Goal: Navigation & Orientation: Find specific page/section

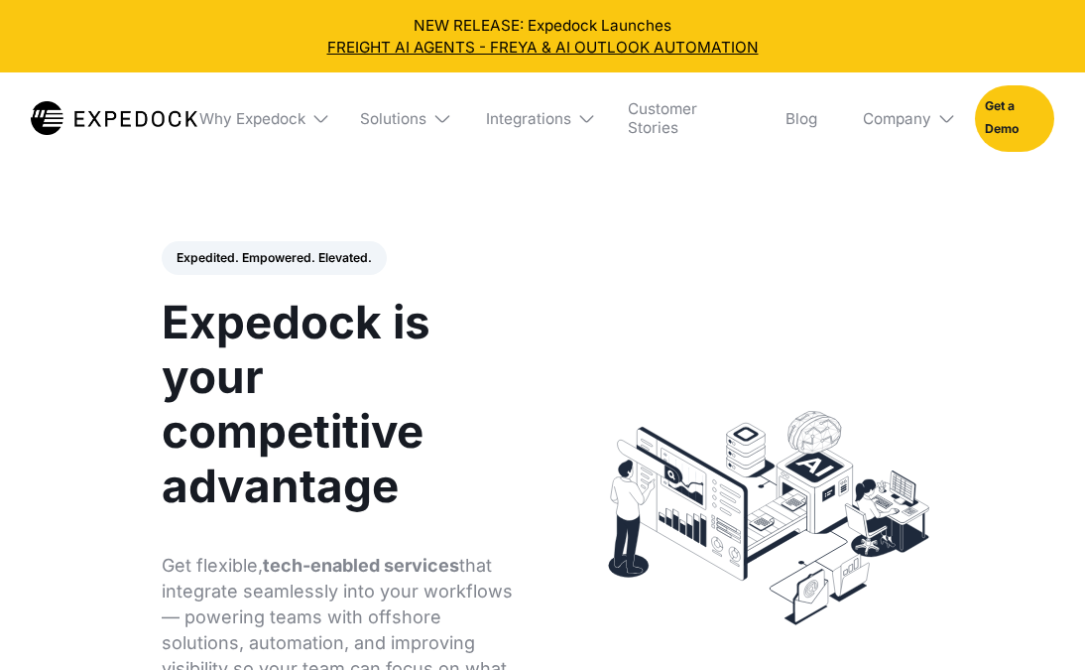
select select
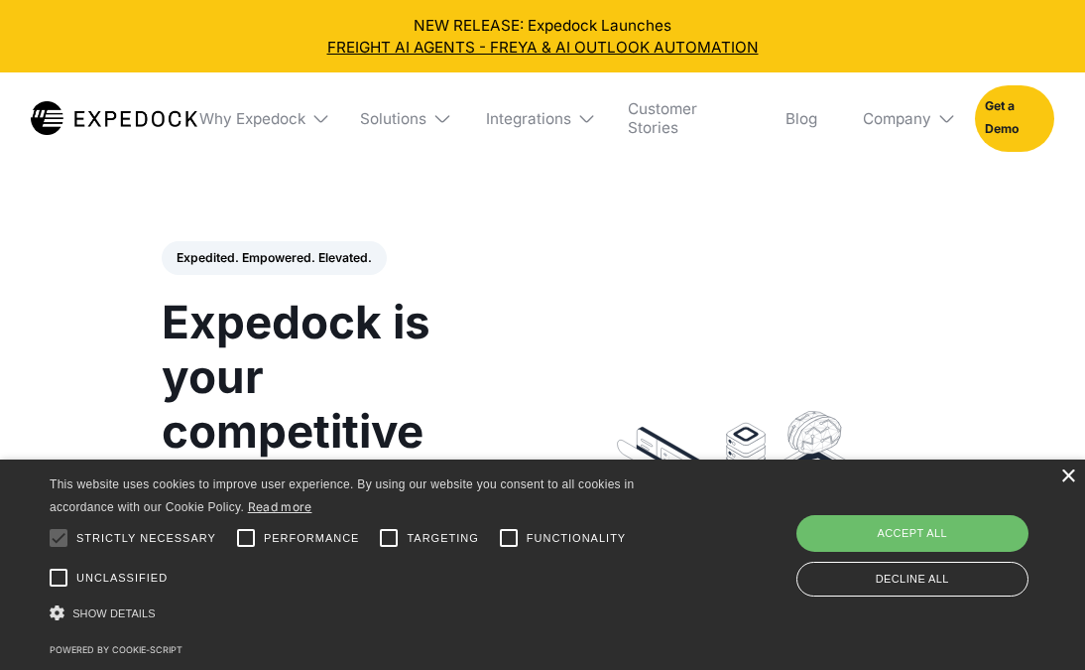
click at [1065, 476] on div "×" at bounding box center [1068, 476] width 15 height 15
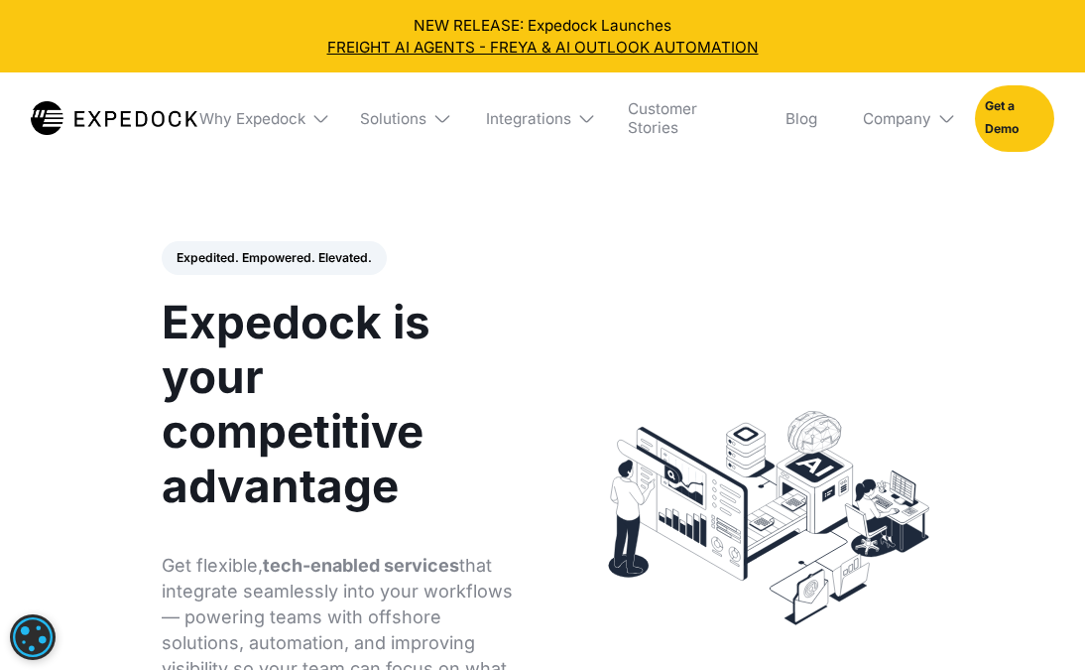
click at [574, 124] on div "Integrations" at bounding box center [533, 117] width 127 height 91
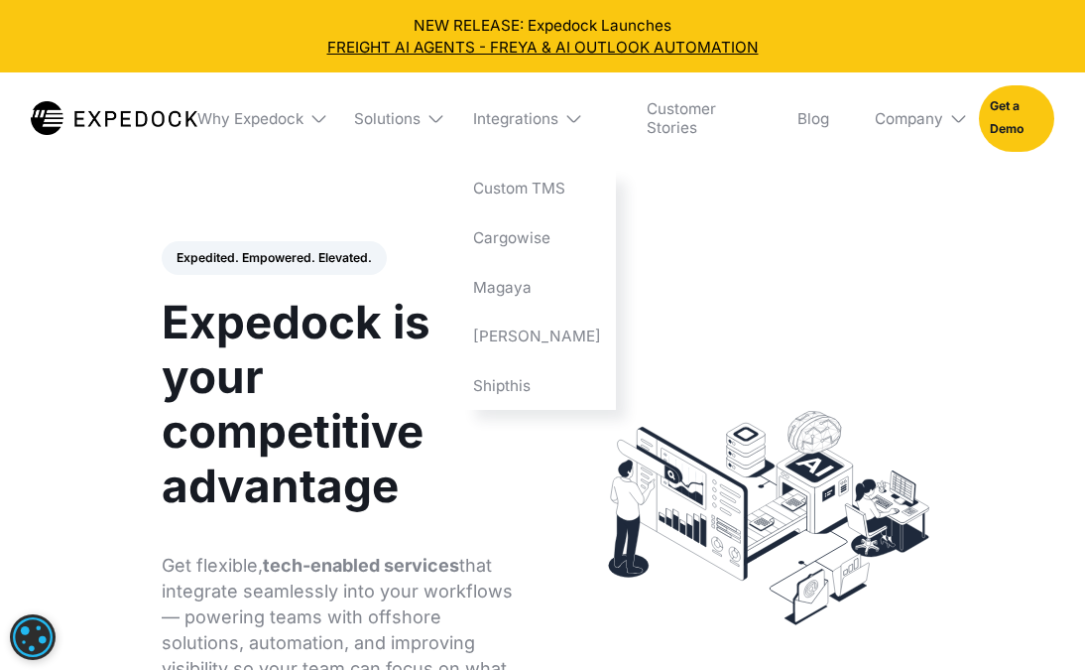
click at [575, 121] on div "Integrations" at bounding box center [537, 117] width 159 height 91
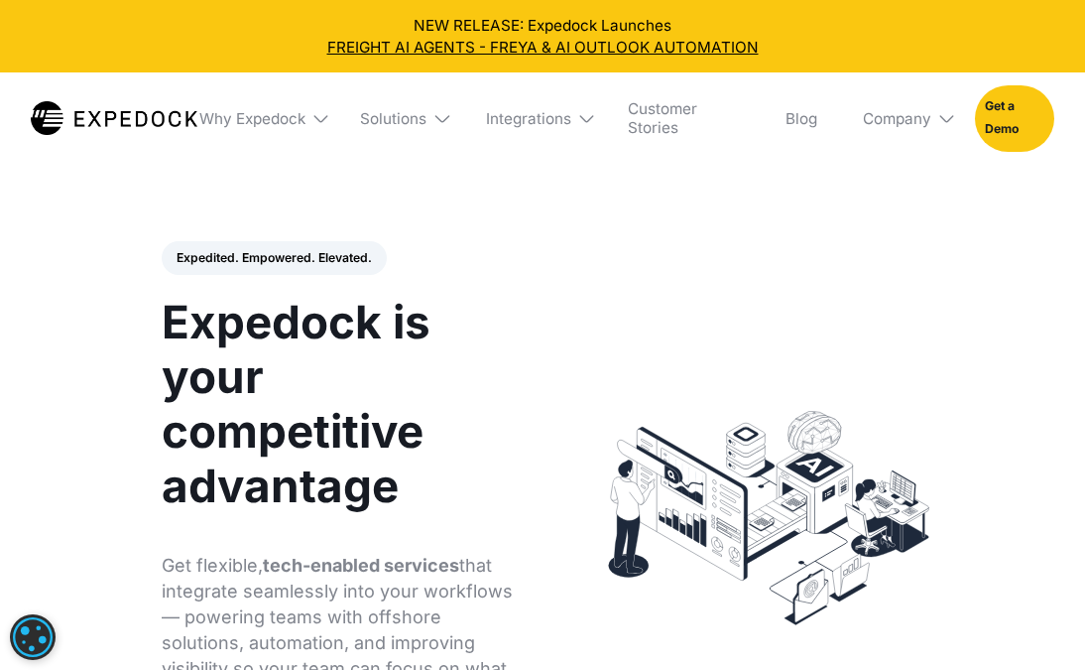
click at [575, 113] on div "Integrations" at bounding box center [533, 117] width 127 height 91
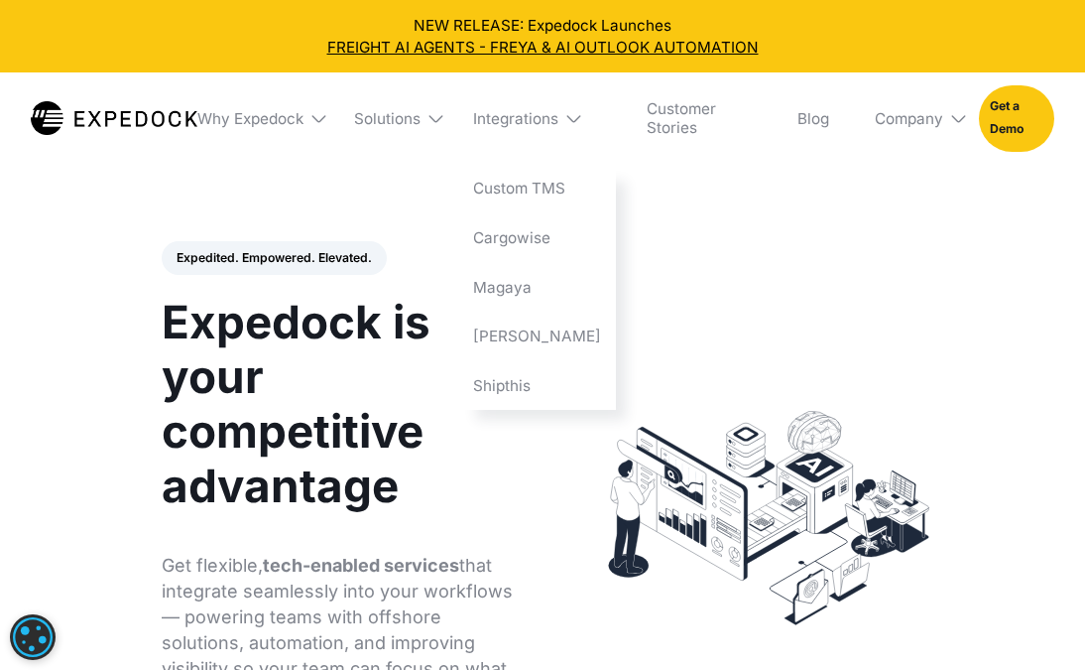
click at [575, 113] on div "Integrations" at bounding box center [537, 117] width 159 height 91
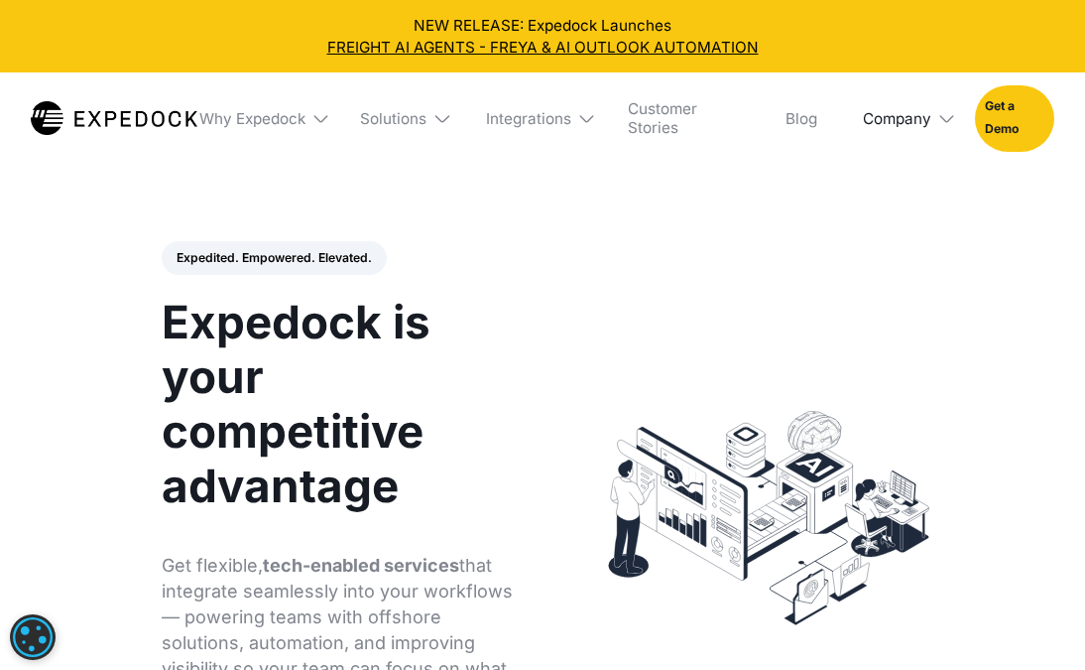
click at [921, 119] on div "Company" at bounding box center [897, 118] width 68 height 19
click at [904, 201] on link "About Us" at bounding box center [904, 189] width 112 height 50
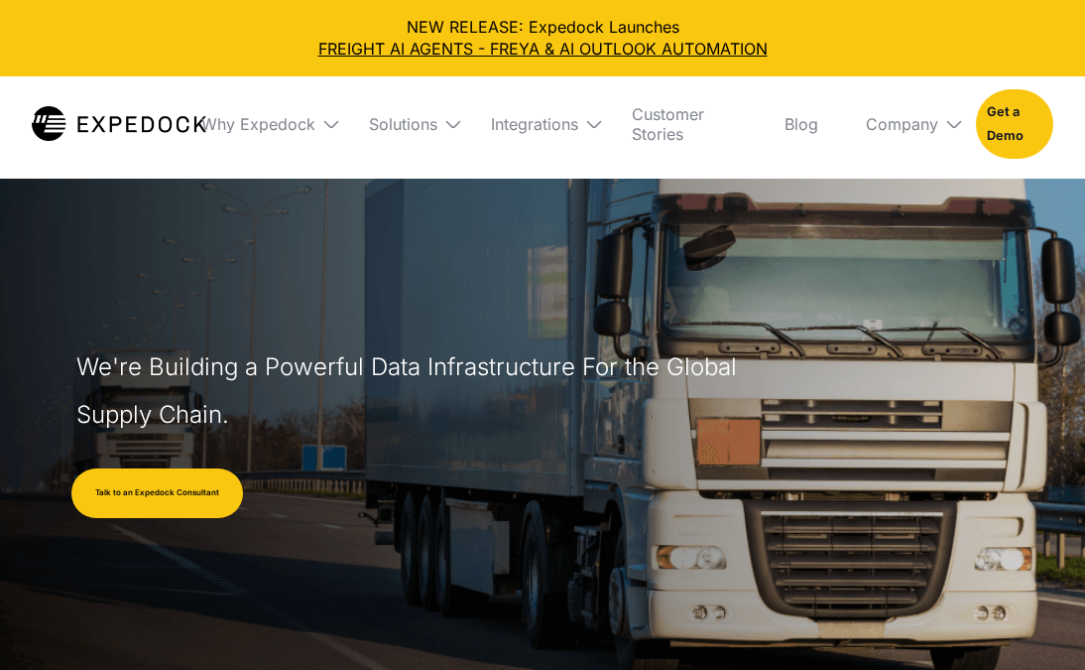
select select
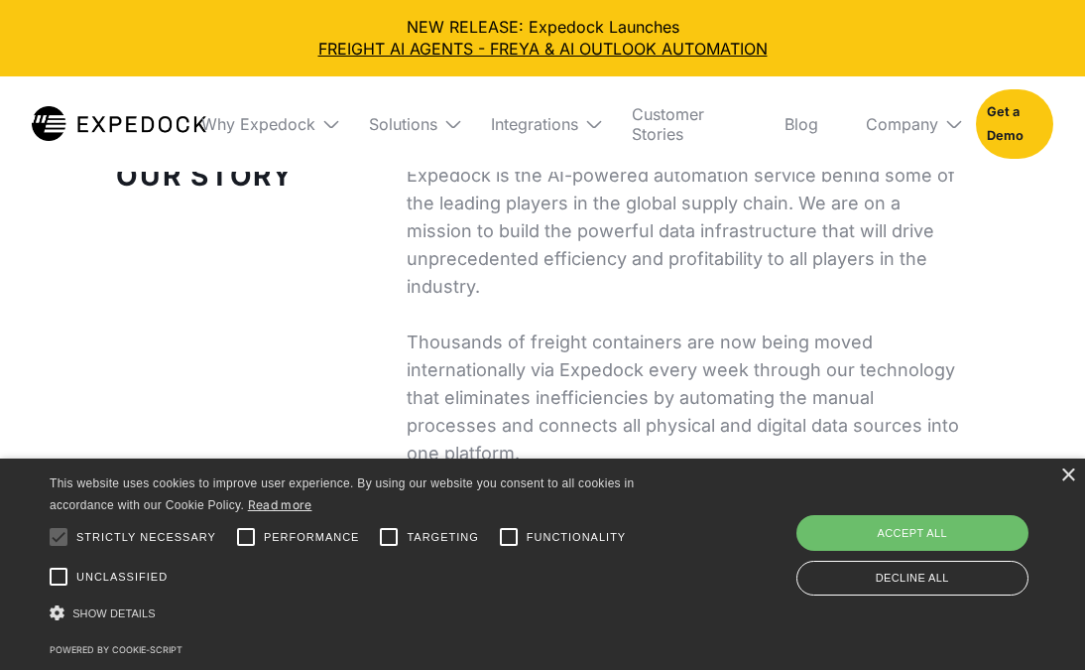
scroll to position [662, 0]
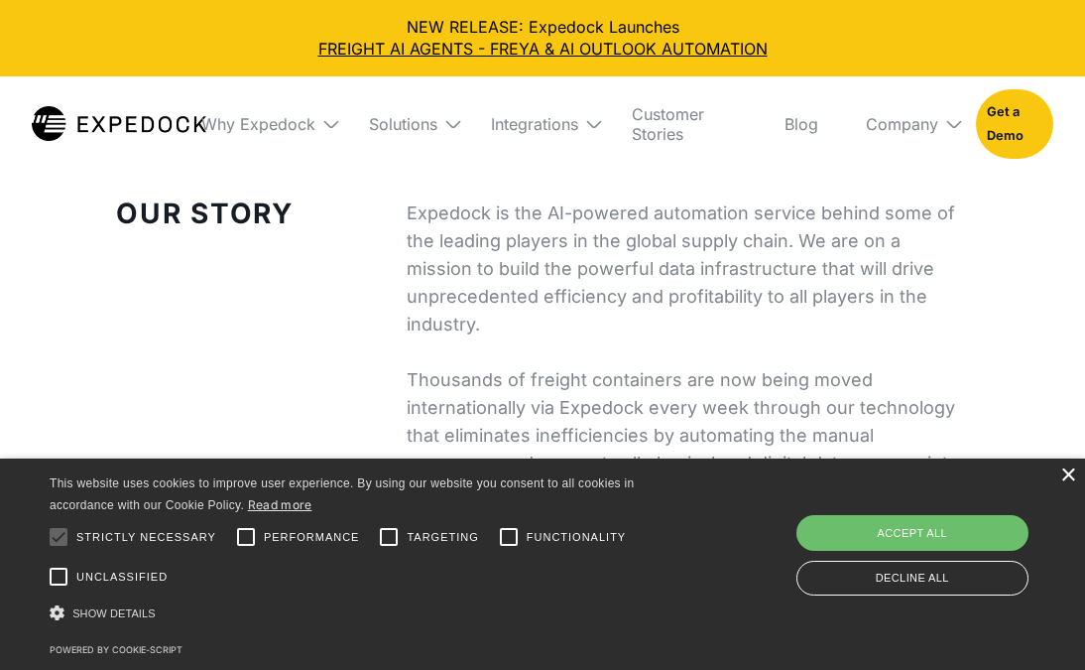
click at [1070, 472] on div "×" at bounding box center [1068, 475] width 15 height 15
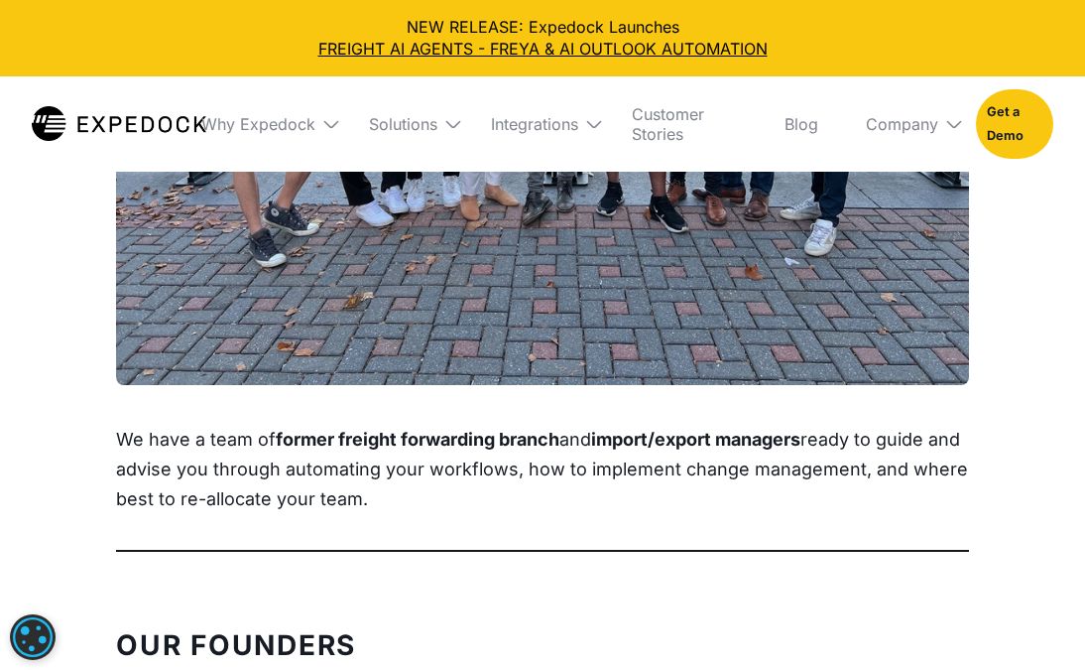
scroll to position [2125, 0]
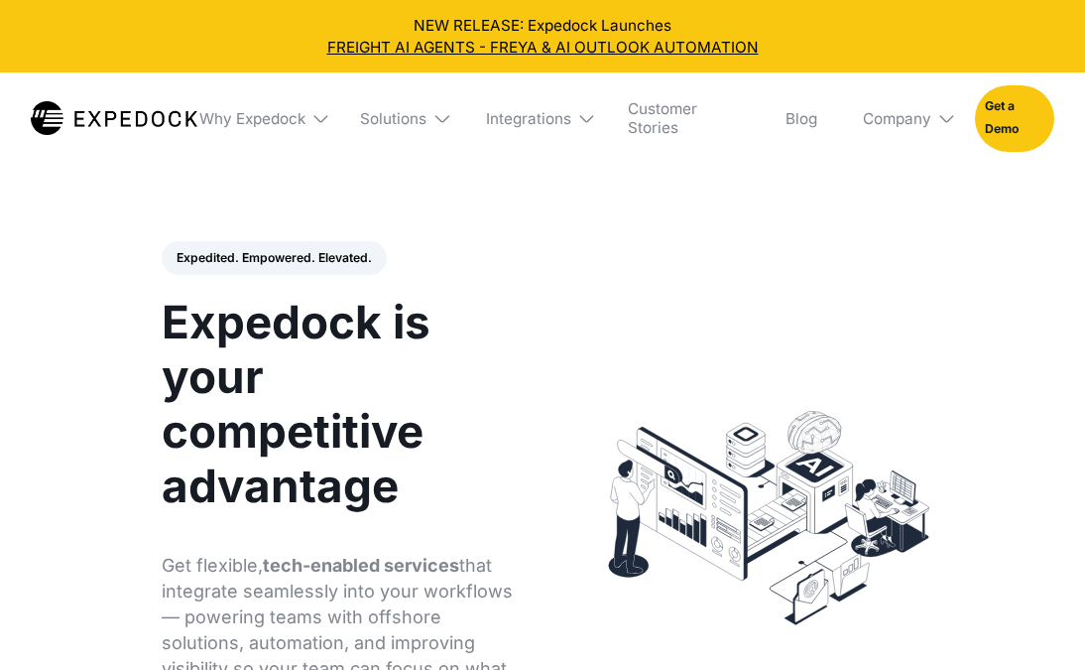
select select
click at [427, 123] on div "Solutions" at bounding box center [400, 117] width 110 height 91
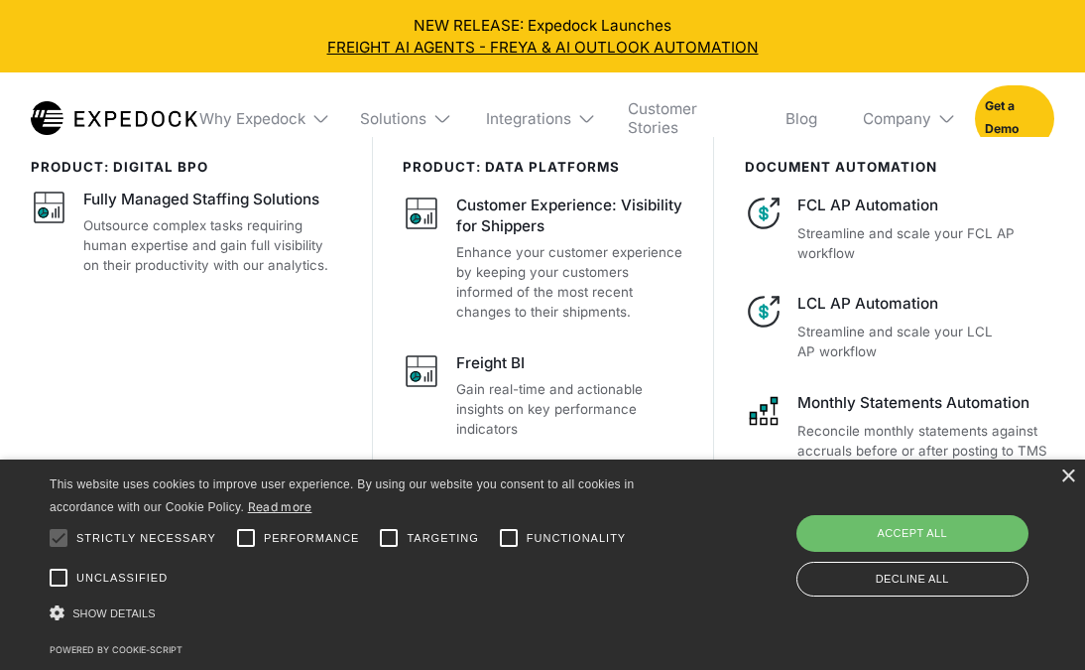
click at [442, 113] on img at bounding box center [442, 118] width 19 height 19
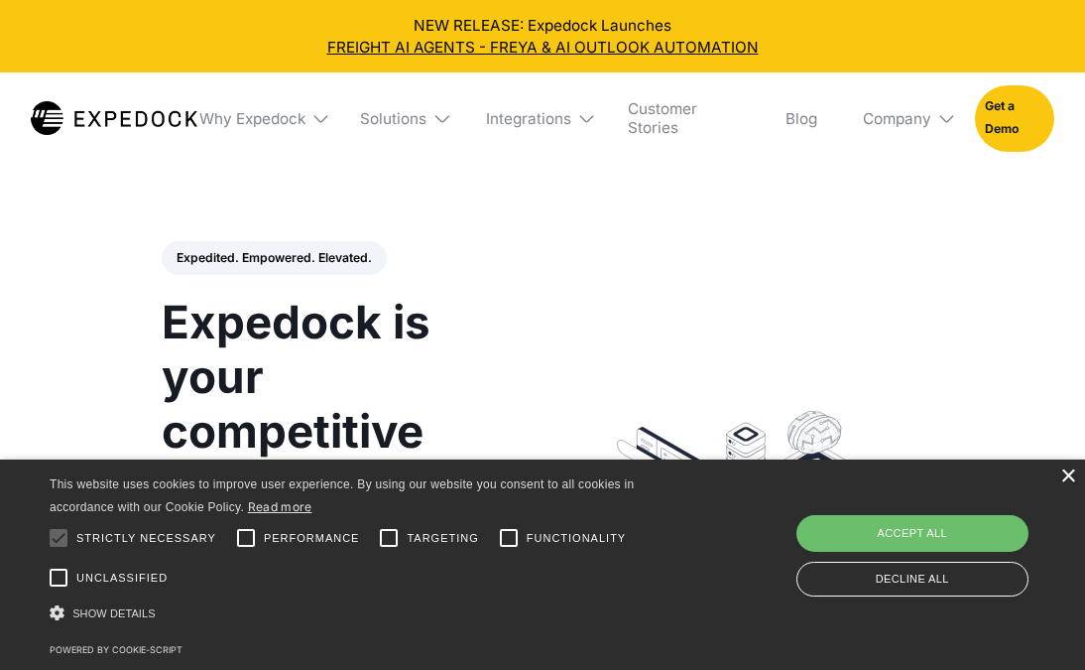
click at [1064, 481] on div "×" at bounding box center [1068, 476] width 15 height 15
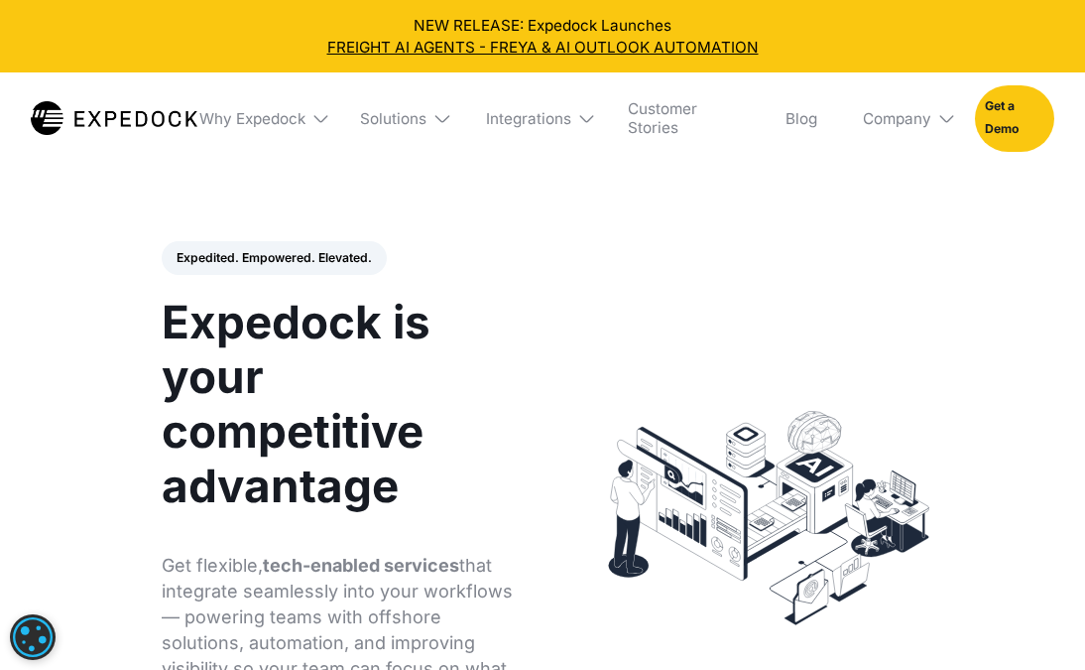
click at [582, 130] on div "Integrations" at bounding box center [533, 117] width 127 height 91
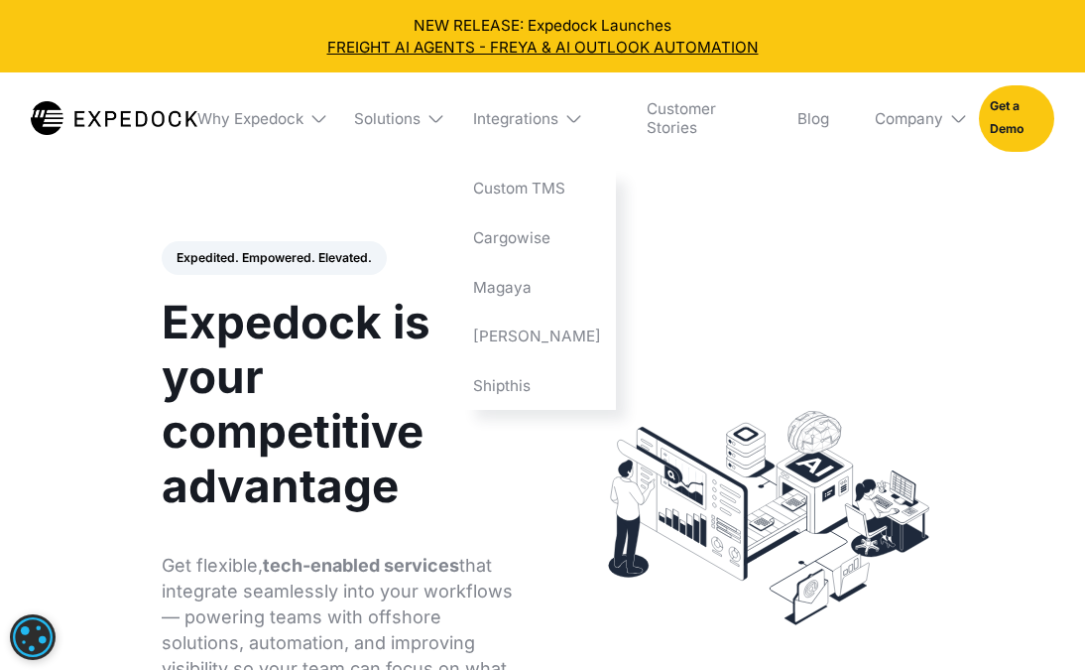
click at [582, 113] on img at bounding box center [574, 118] width 19 height 19
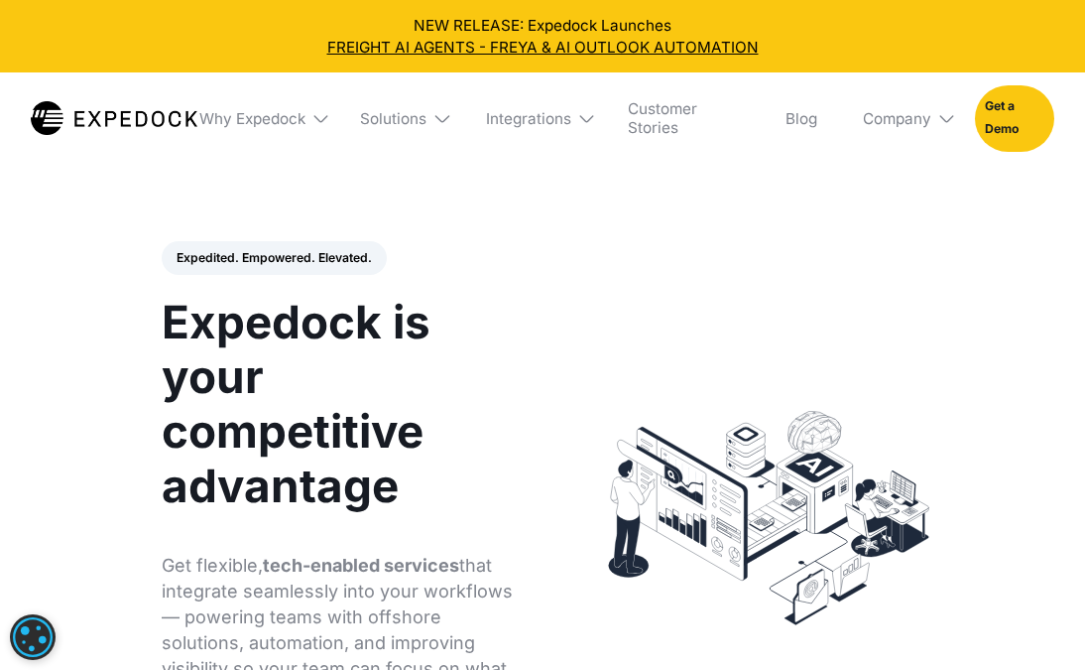
click at [580, 113] on img at bounding box center [586, 118] width 19 height 19
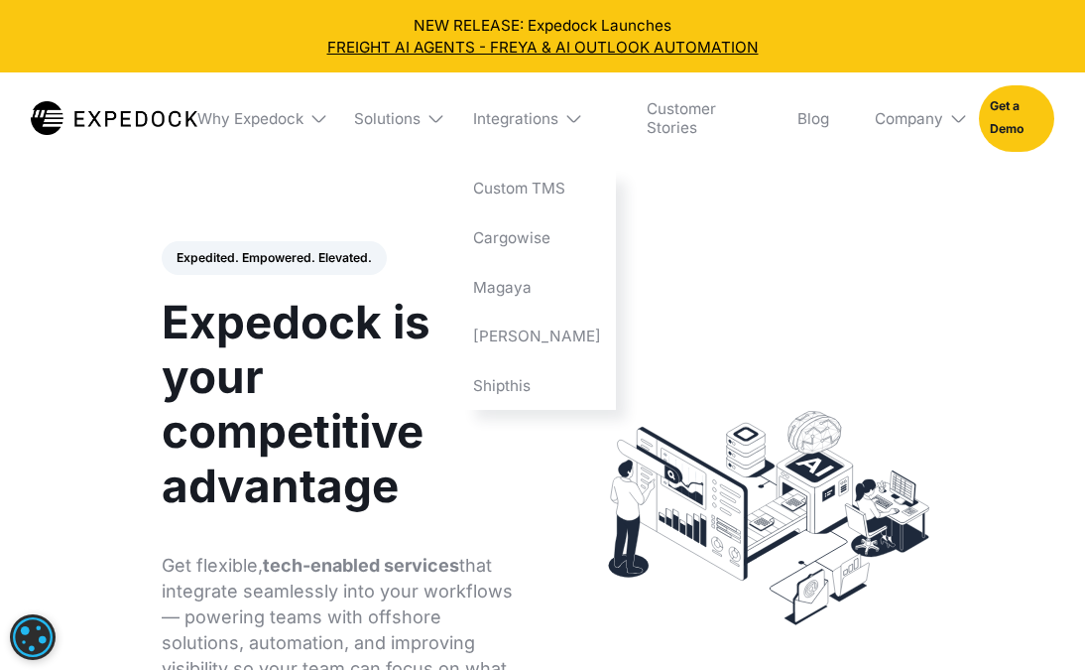
click at [579, 115] on img at bounding box center [574, 118] width 19 height 19
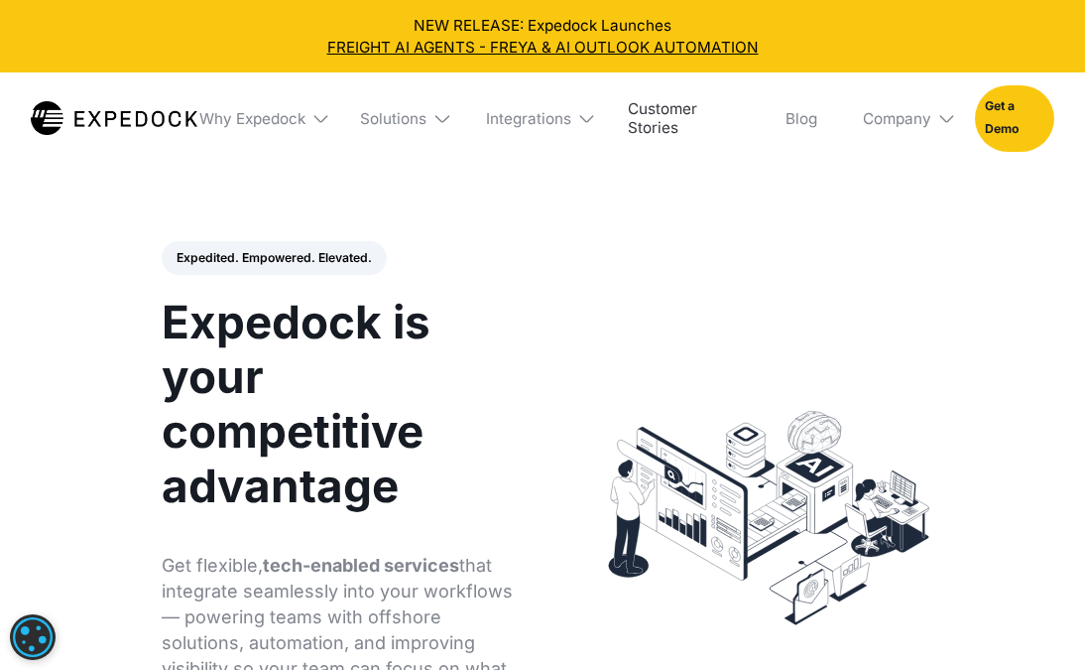
click at [671, 115] on link "Customer Stories" at bounding box center [684, 117] width 143 height 91
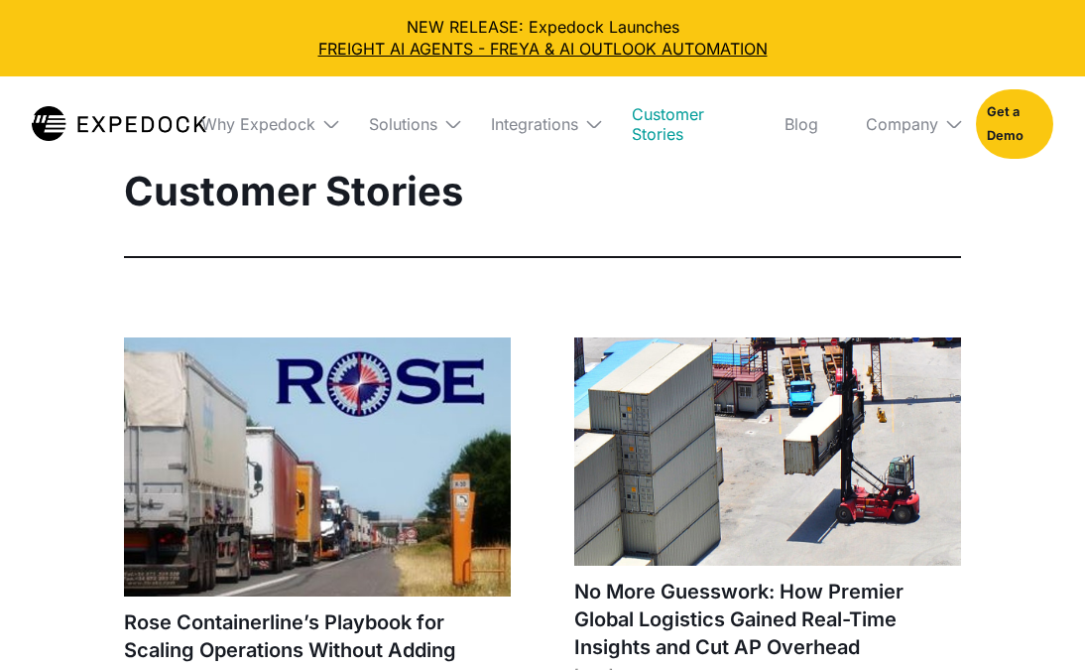
select select
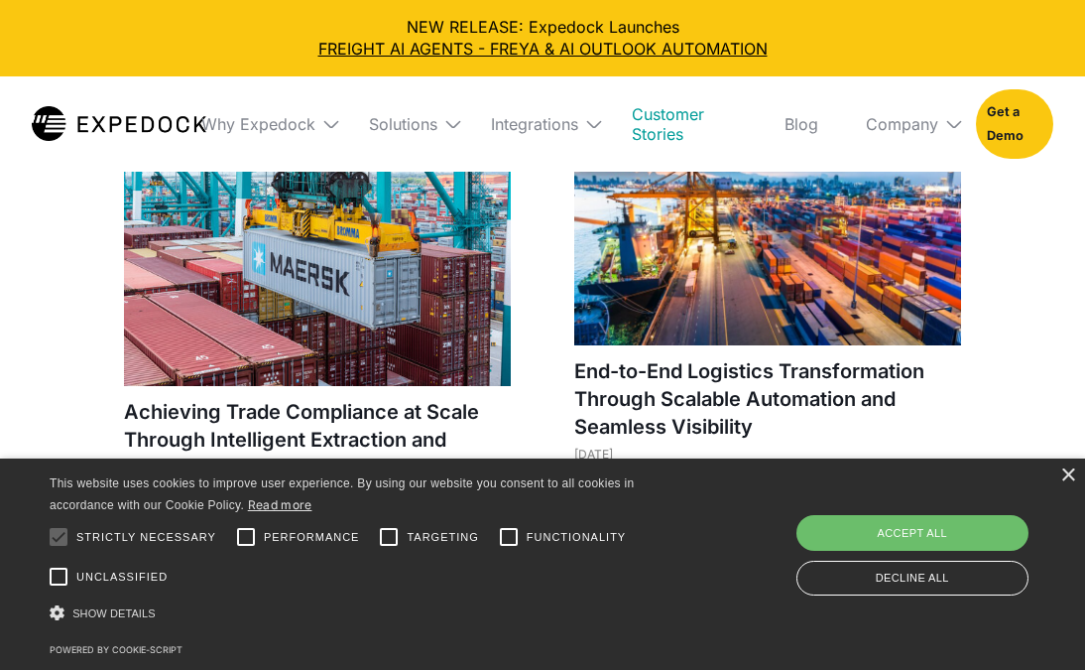
scroll to position [738, 0]
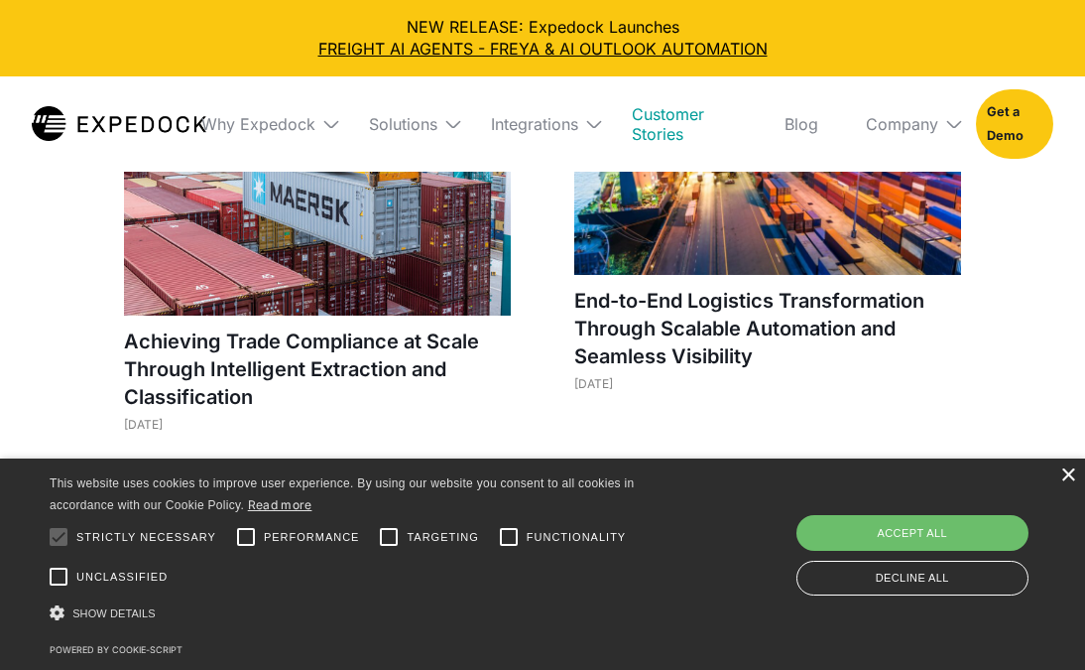
click at [1063, 476] on div "×" at bounding box center [1068, 475] width 15 height 15
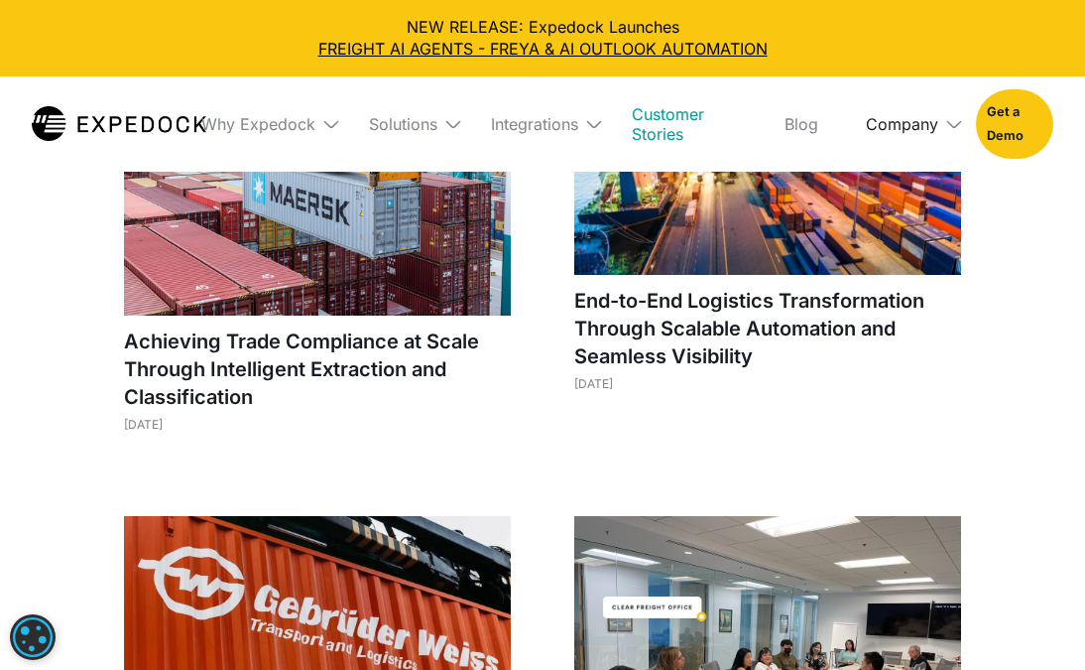
click at [894, 130] on div "Company" at bounding box center [902, 124] width 72 height 20
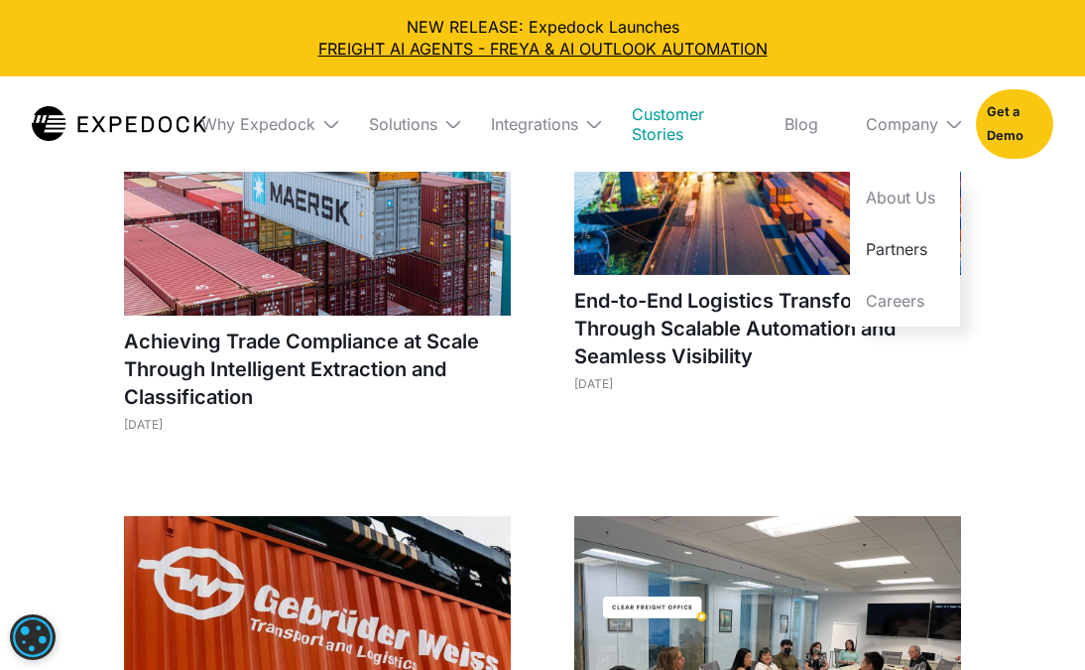
click at [897, 250] on link "Partners" at bounding box center [905, 249] width 110 height 52
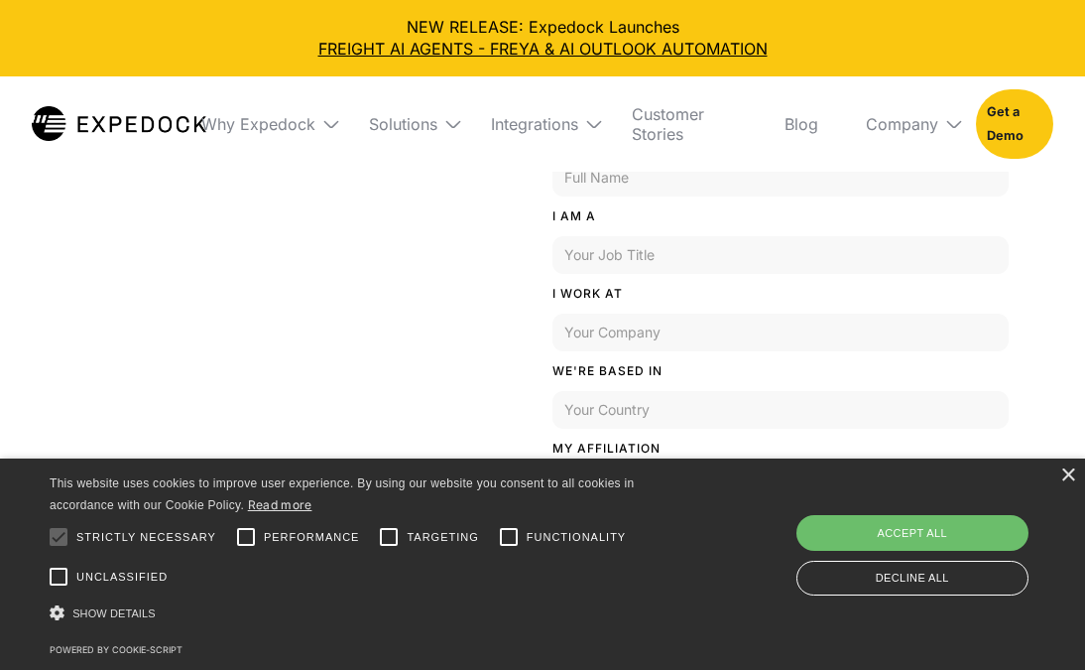
scroll to position [707, 0]
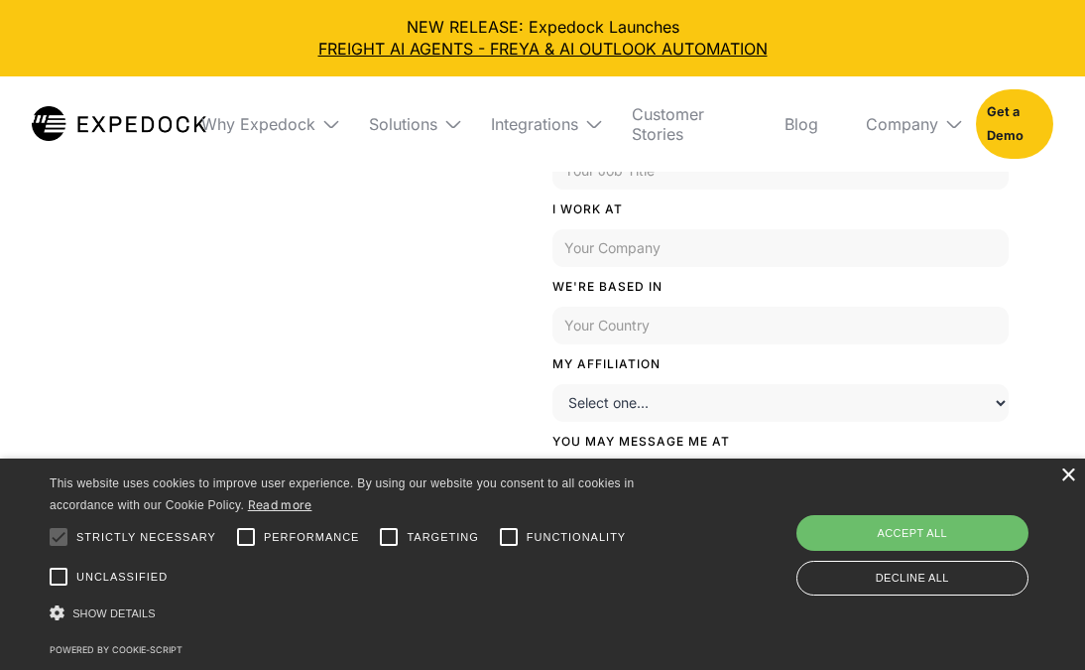
click at [1061, 479] on div "×" at bounding box center [1068, 475] width 15 height 15
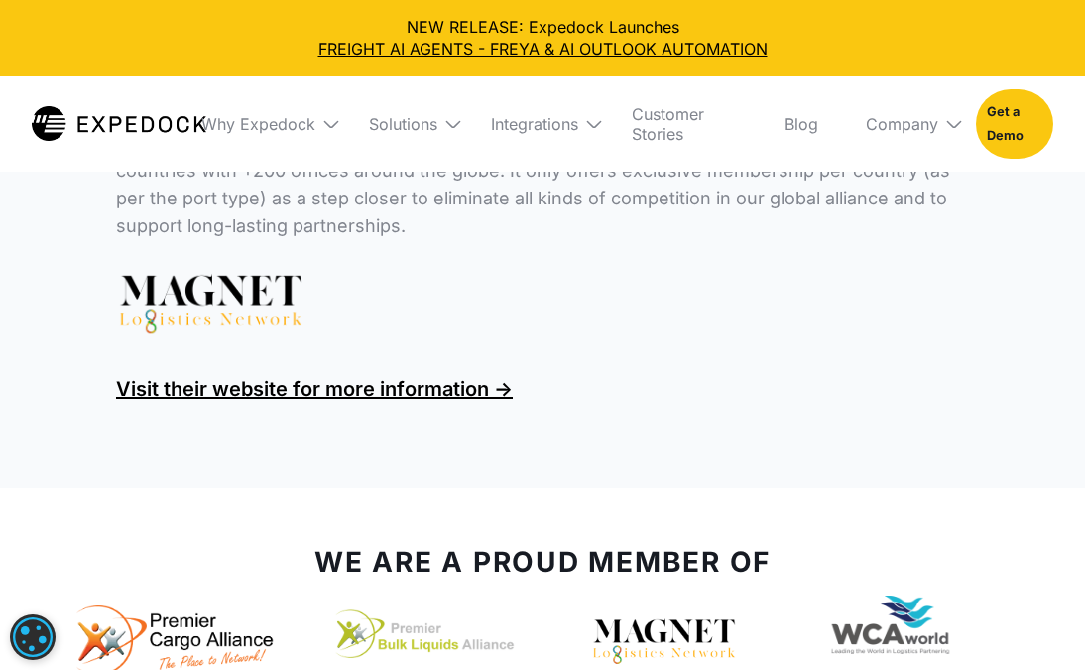
scroll to position [1355, 0]
